Goal: Check status: Check status

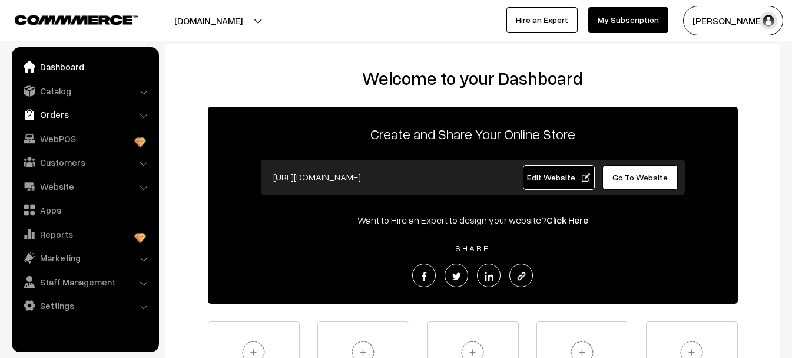
click at [54, 111] on link "Orders" at bounding box center [85, 114] width 140 height 21
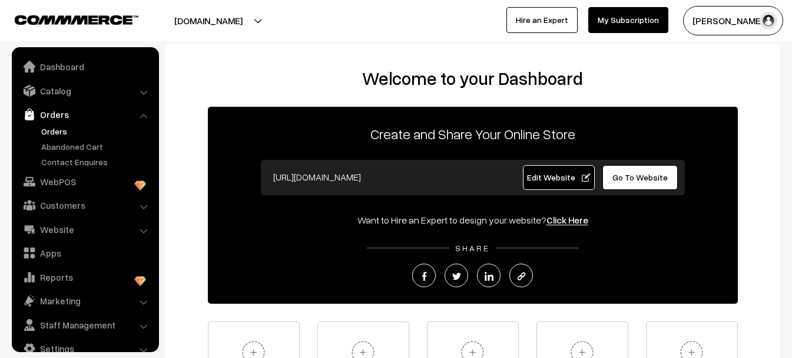
click at [52, 129] on link "Orders" at bounding box center [96, 131] width 117 height 12
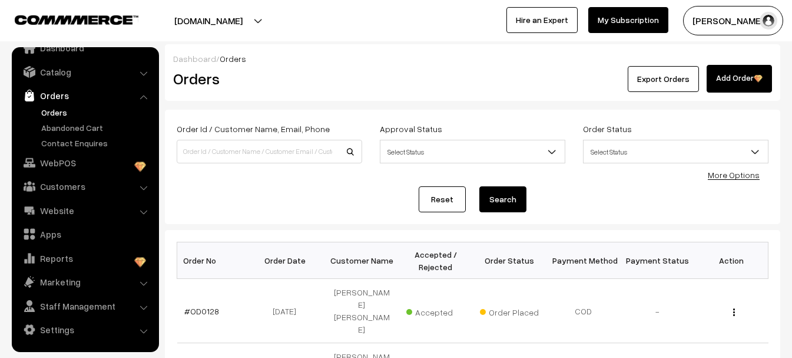
scroll to position [177, 0]
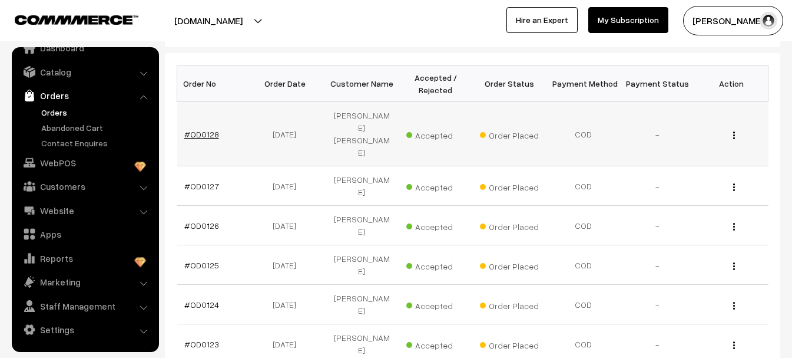
click at [201, 129] on link "#OD0128" at bounding box center [201, 134] width 35 height 10
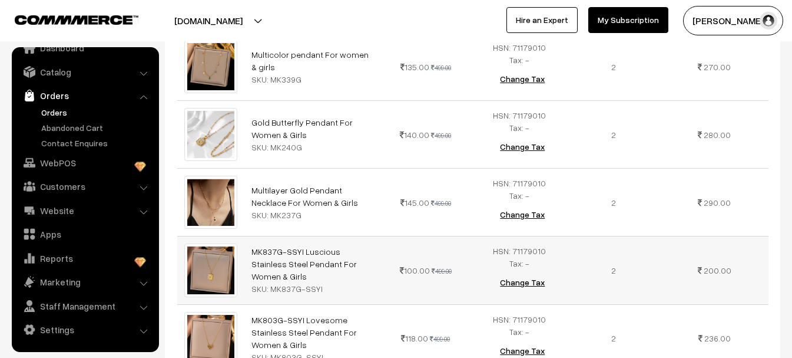
scroll to position [19, 0]
